Goal: Task Accomplishment & Management: Manage account settings

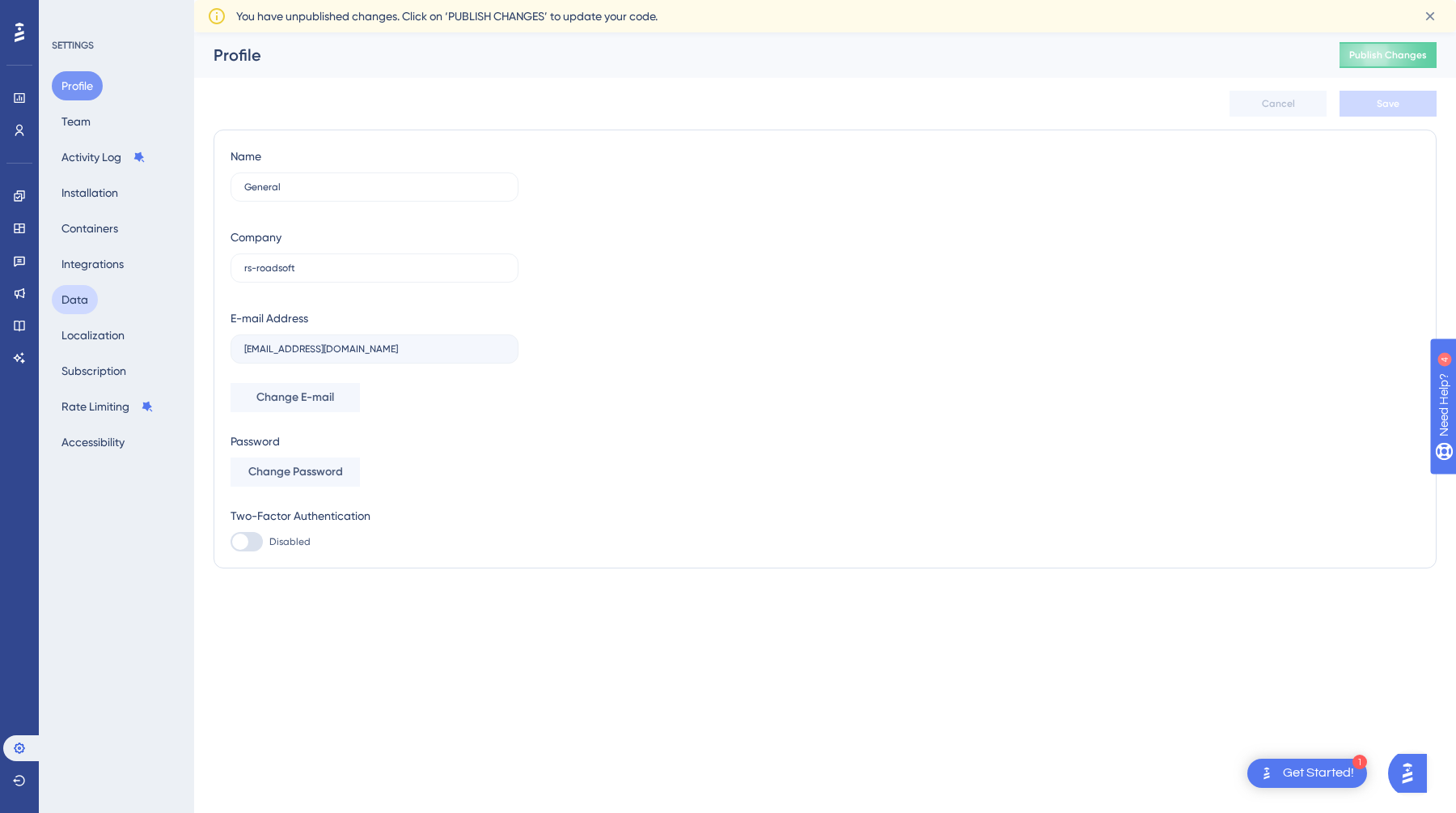
click at [65, 293] on button "Data" at bounding box center [74, 299] width 46 height 29
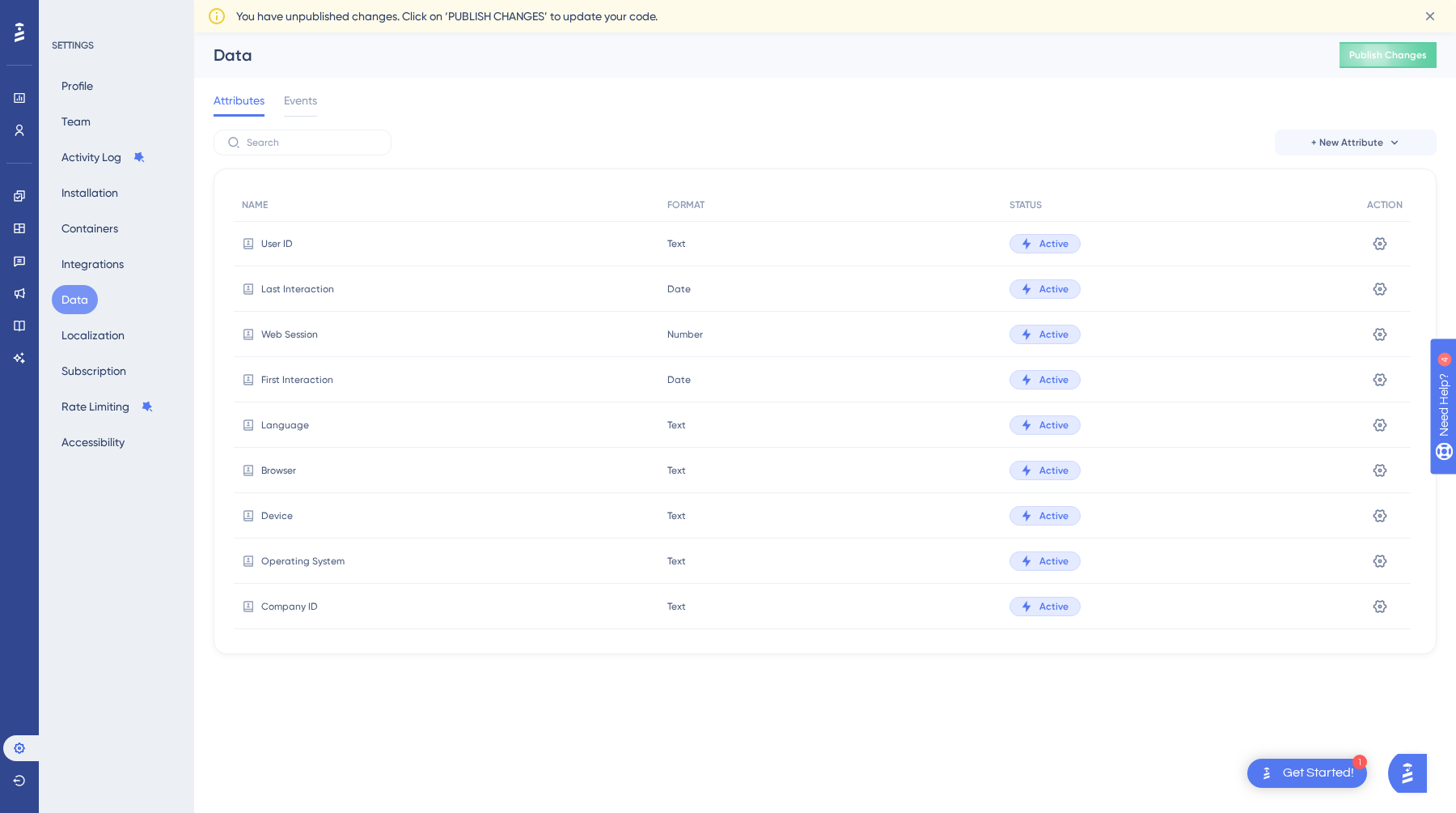
click at [247, 244] on icon at bounding box center [248, 243] width 13 height 13
click at [1325, 134] on button "+ New Attribute" at bounding box center [1356, 142] width 162 height 26
click at [1343, 185] on span "Custom Attribute" at bounding box center [1342, 189] width 88 height 20
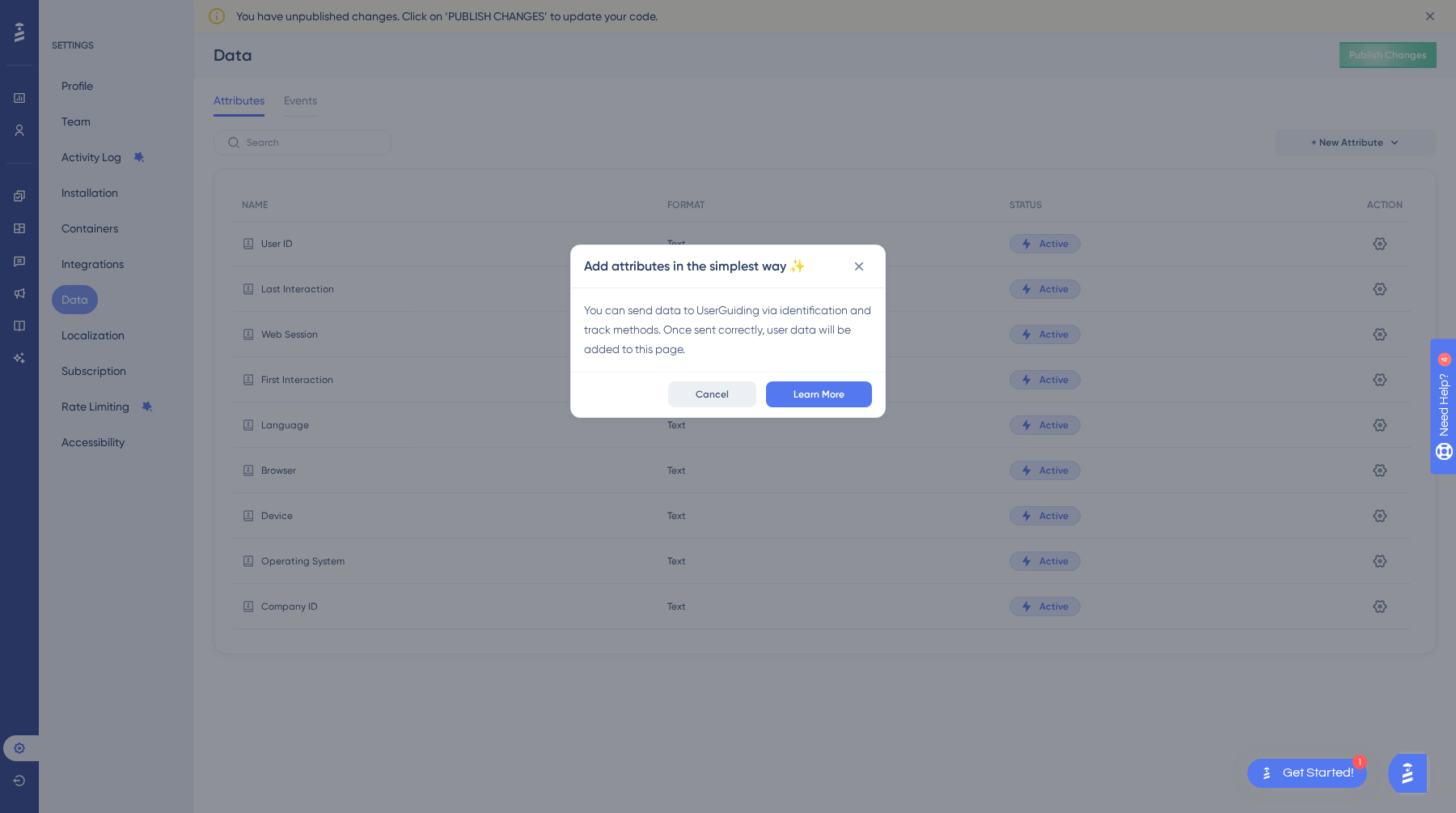
click at [717, 386] on button "Cancel" at bounding box center [712, 395] width 88 height 26
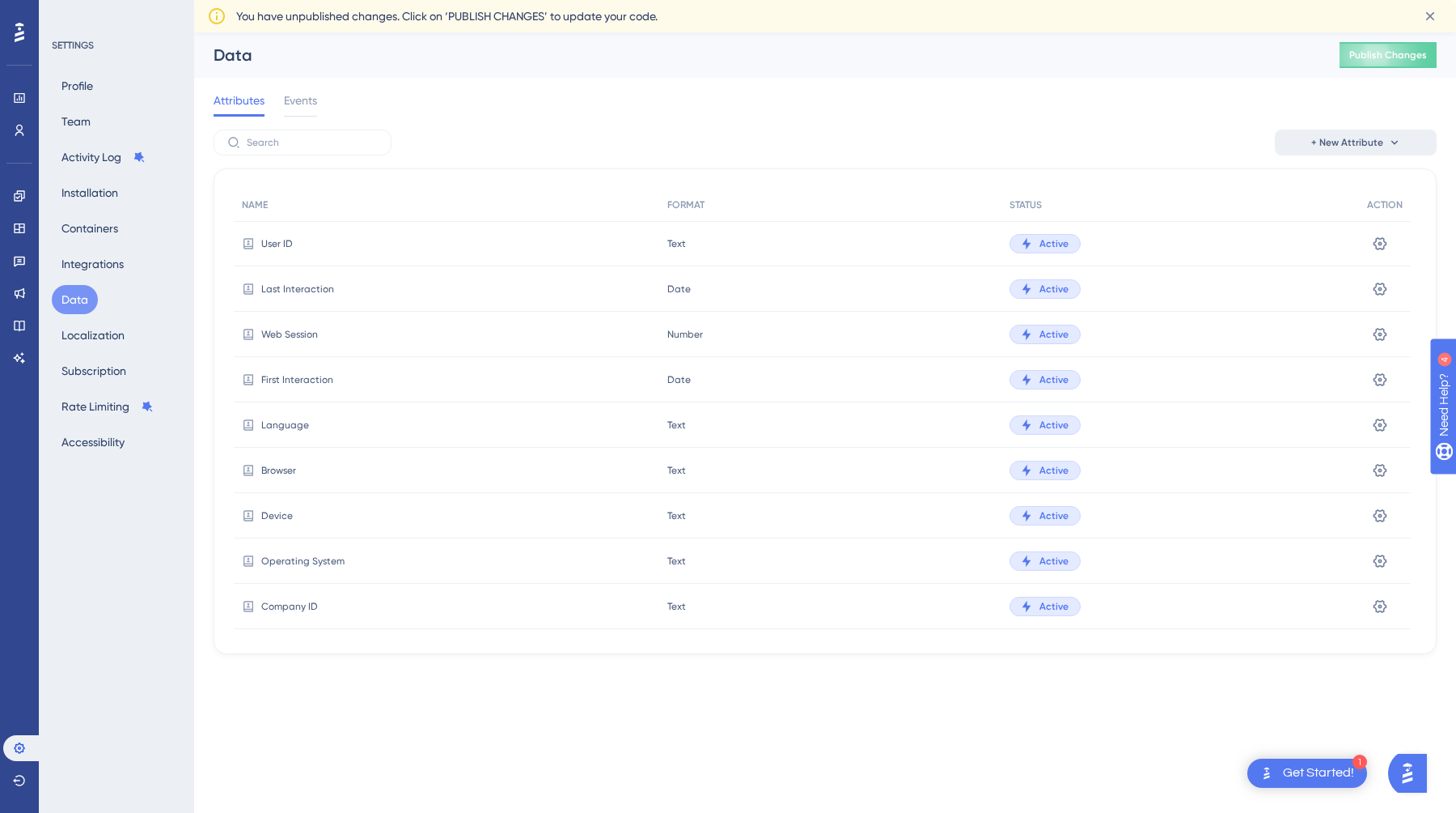
click at [1362, 141] on span "+ New Attribute" at bounding box center [1347, 142] width 72 height 13
click at [1349, 182] on span "Custom Attribute" at bounding box center [1342, 189] width 88 height 20
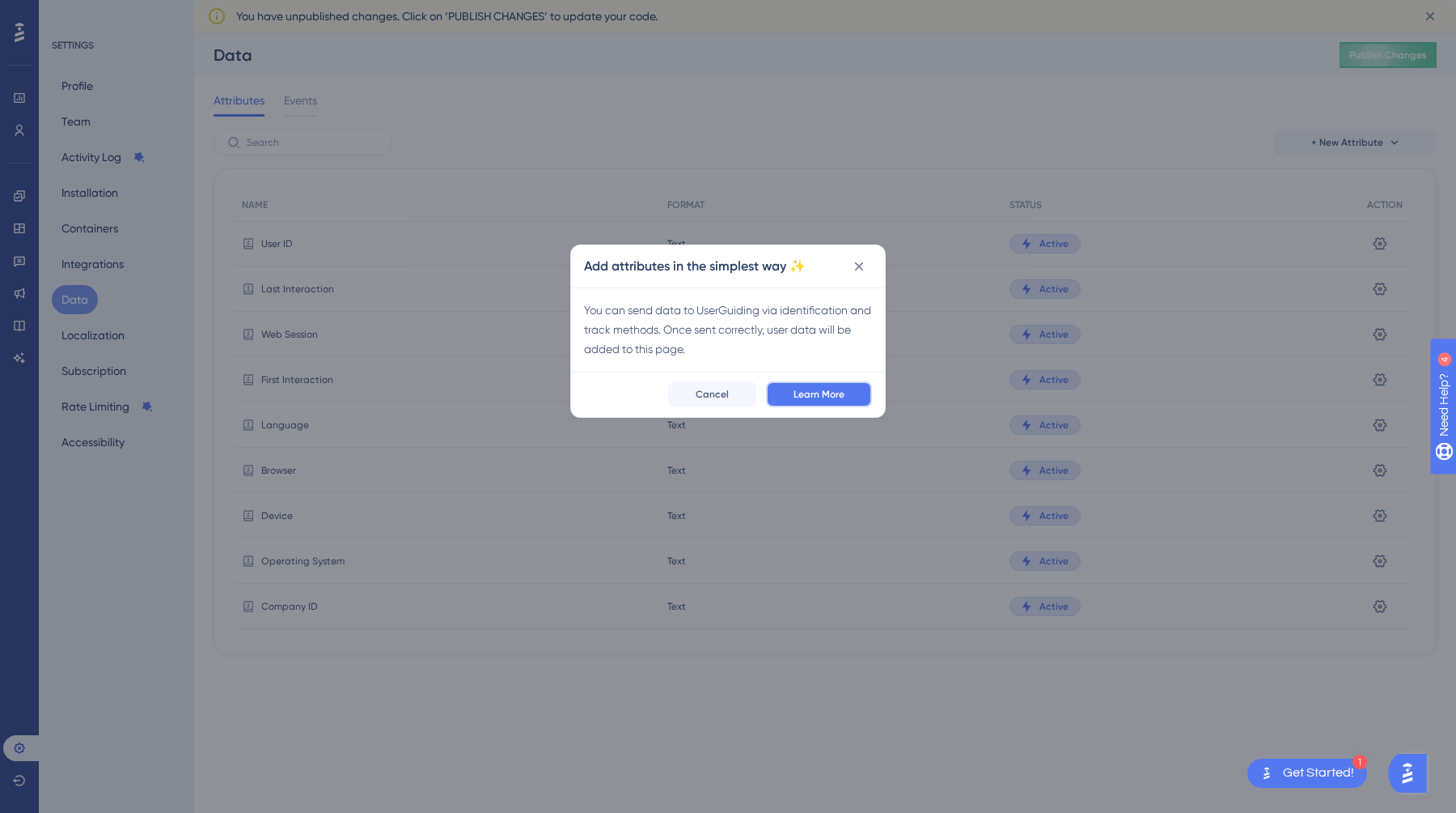
click at [839, 395] on span "Learn More" at bounding box center [819, 394] width 51 height 13
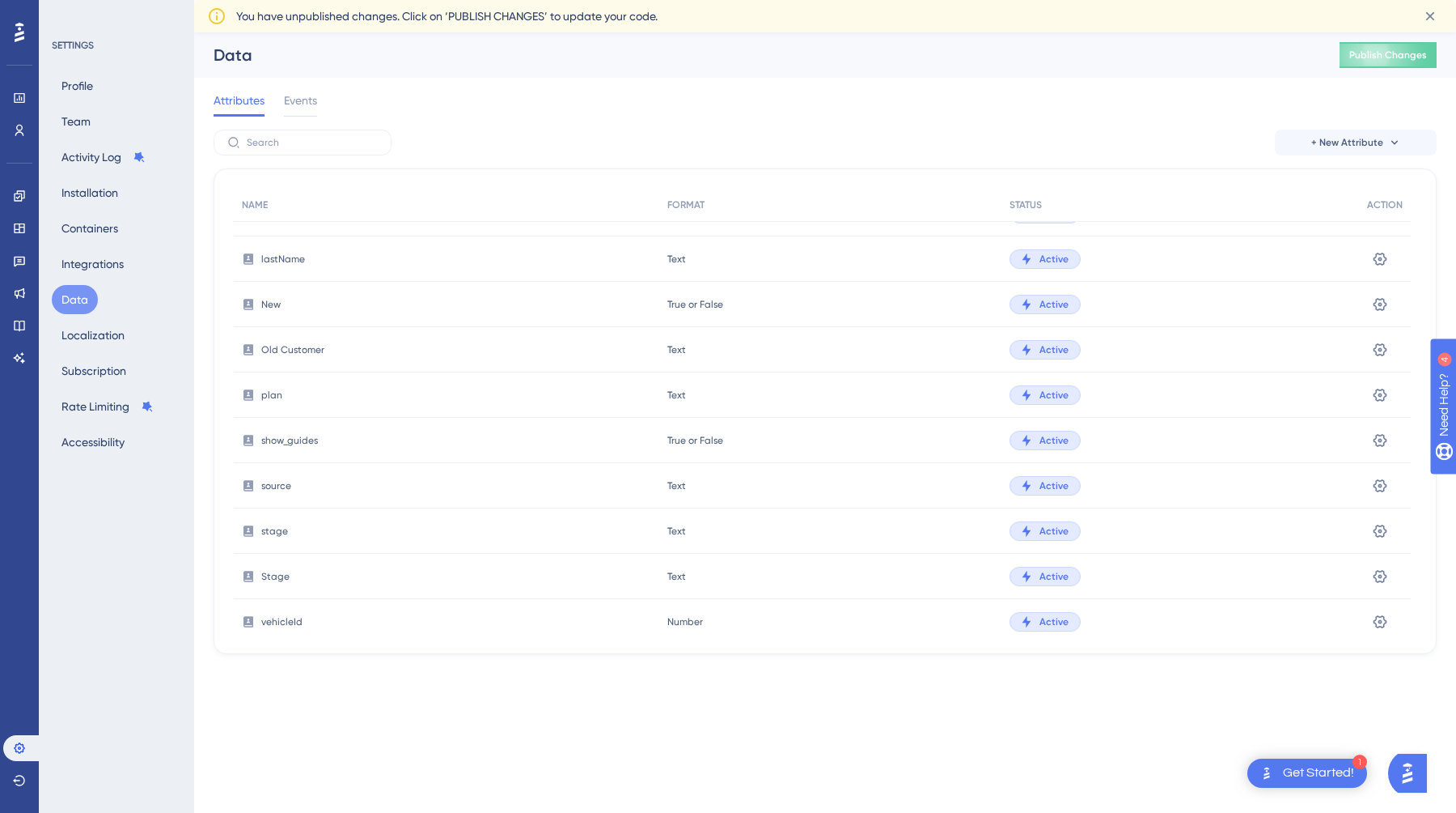
scroll to position [971, 0]
